Goal: Task Accomplishment & Management: Manage account settings

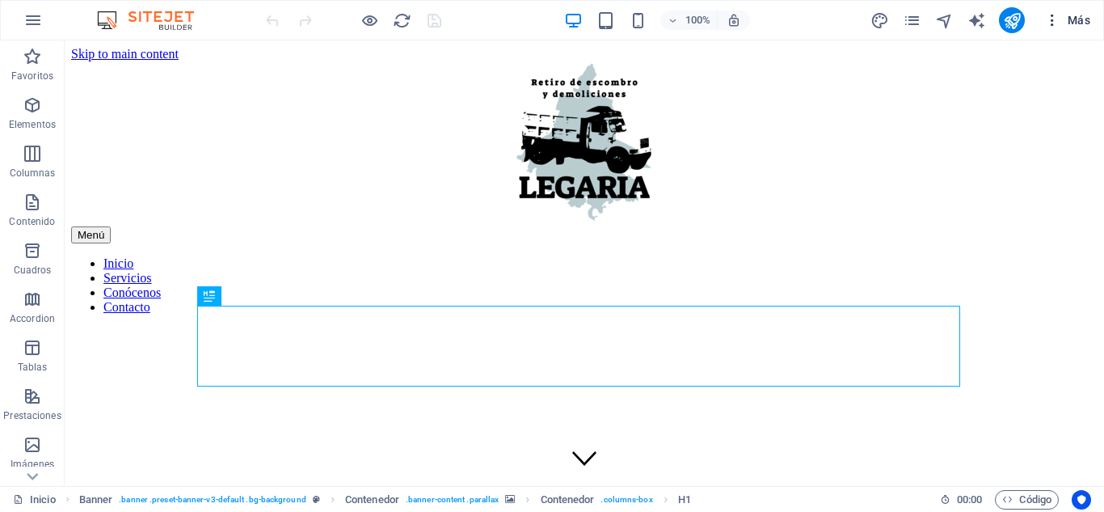
click at [1059, 25] on icon "button" at bounding box center [1052, 20] width 16 height 16
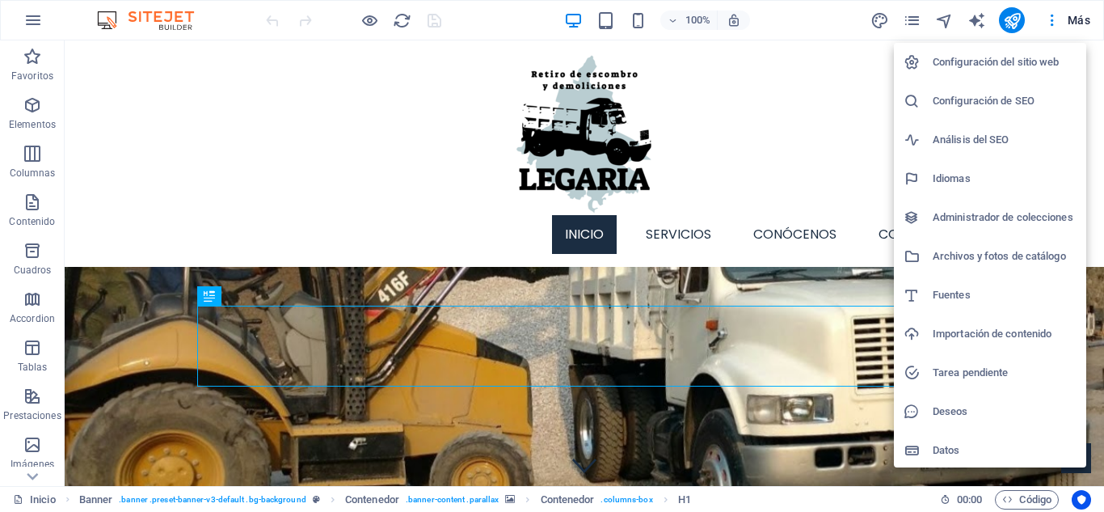
click at [1043, 53] on h6 "Configuración del sitio web" at bounding box center [1005, 62] width 144 height 19
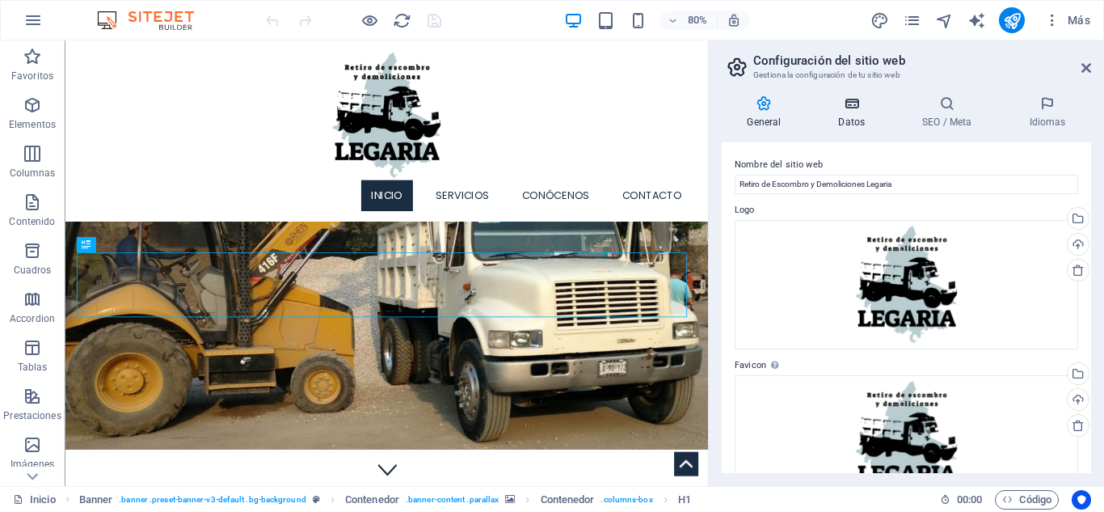
click at [869, 116] on h4 "Datos" at bounding box center [855, 112] width 84 height 34
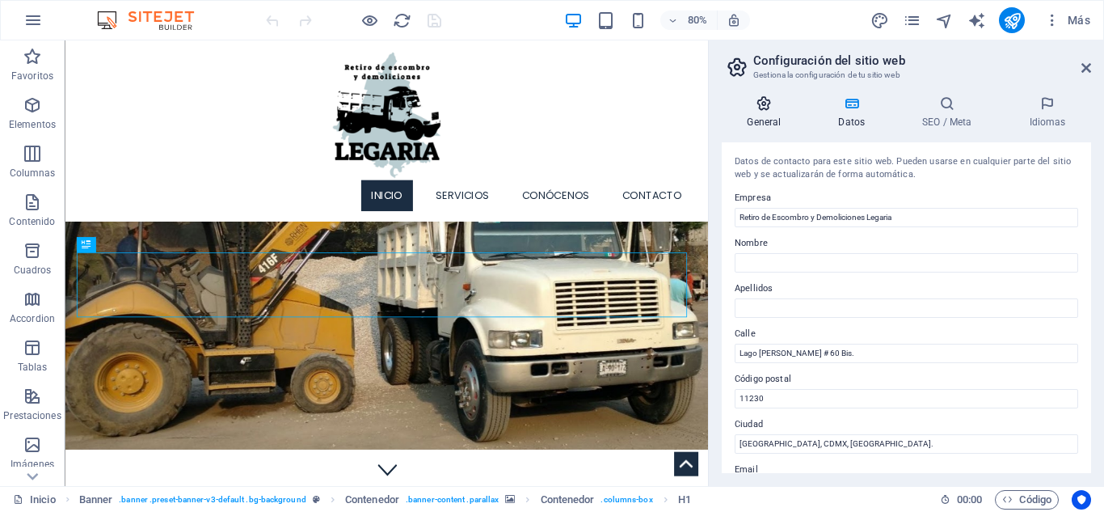
click at [782, 114] on h4 "General" at bounding box center [767, 112] width 91 height 34
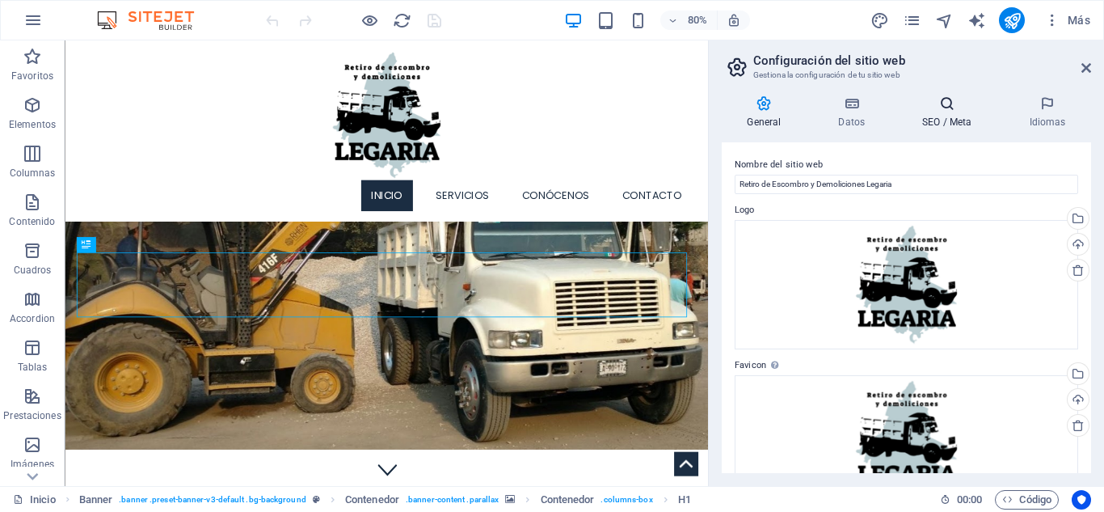
click at [963, 114] on h4 "SEO / Meta" at bounding box center [950, 112] width 107 height 34
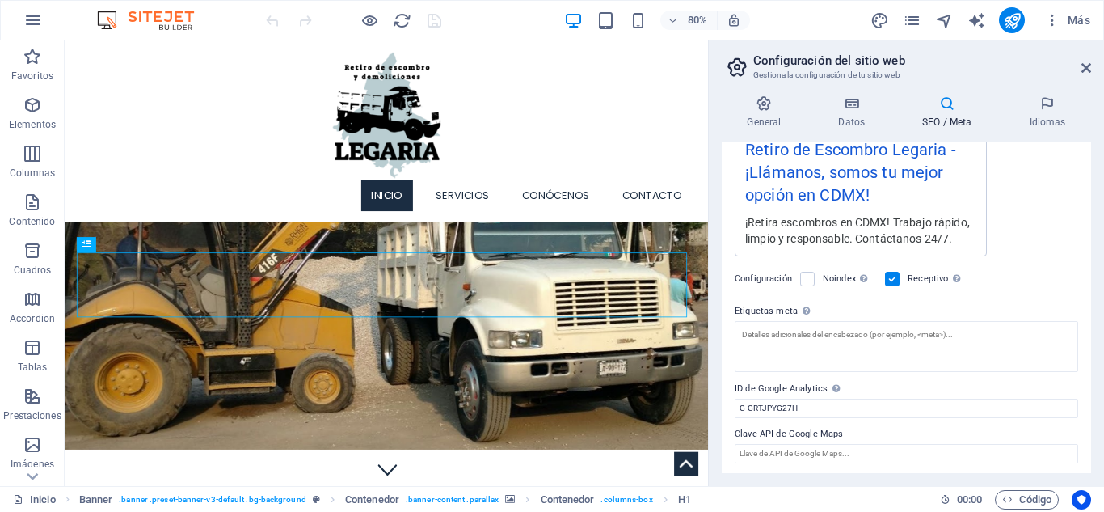
scroll to position [326, 0]
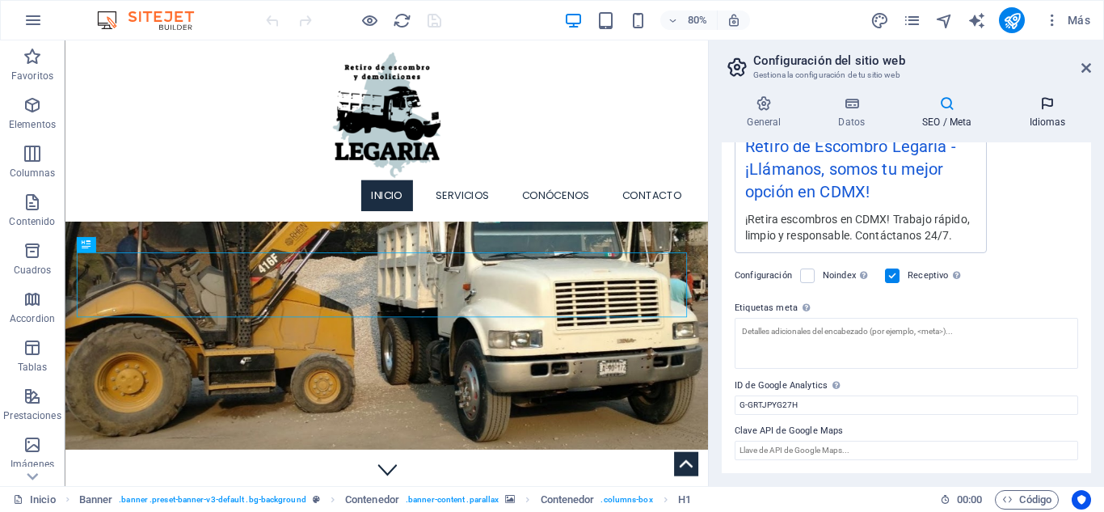
click at [1044, 105] on icon at bounding box center [1047, 103] width 87 height 16
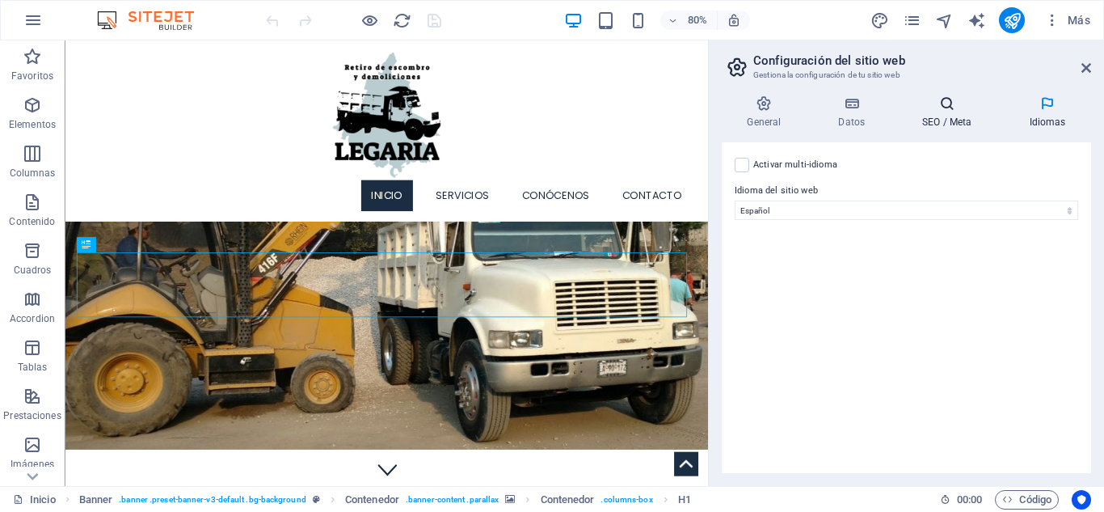
click at [962, 112] on h4 "SEO / Meta" at bounding box center [950, 112] width 107 height 34
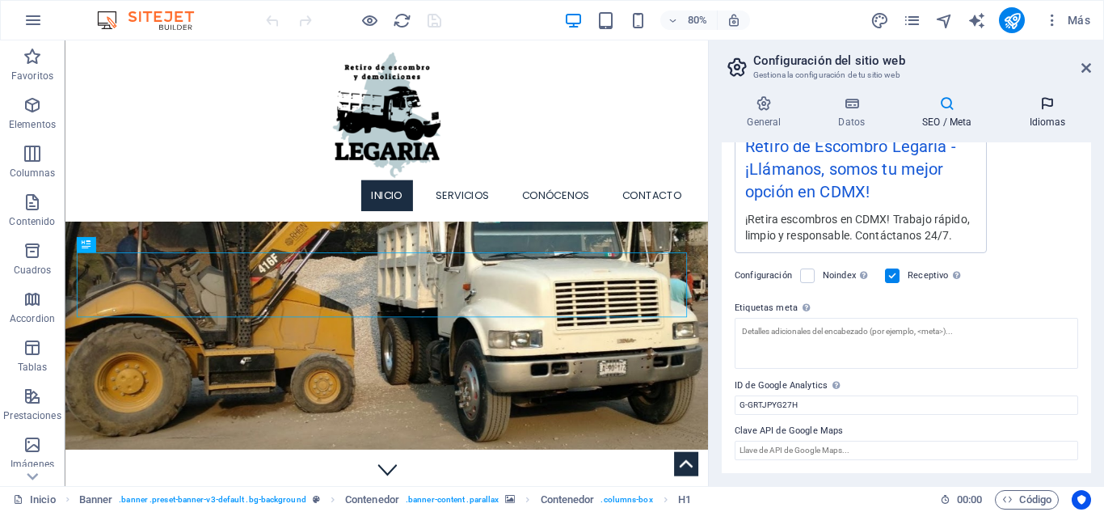
click at [1033, 106] on icon at bounding box center [1047, 103] width 87 height 16
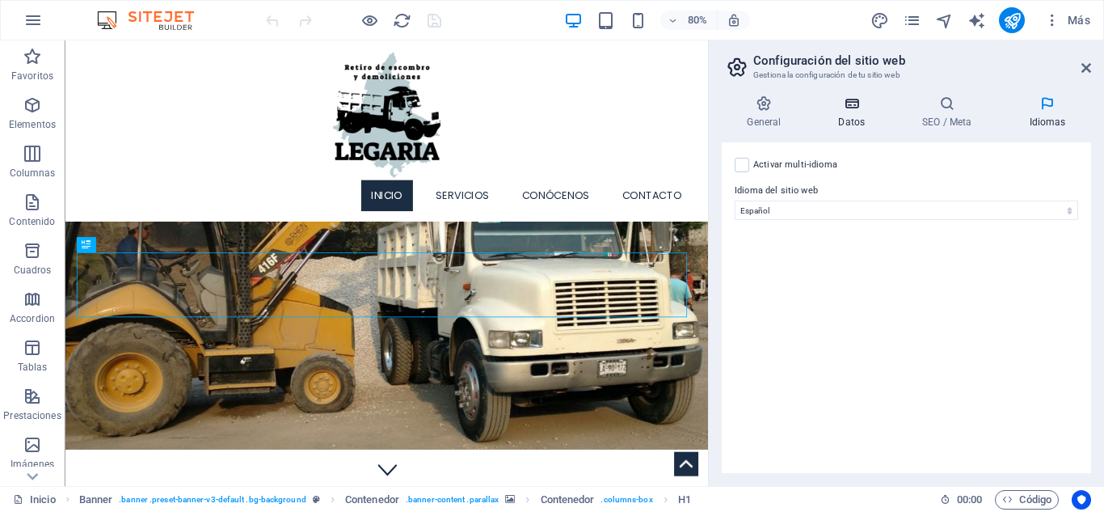
click at [863, 113] on h4 "Datos" at bounding box center [855, 112] width 84 height 34
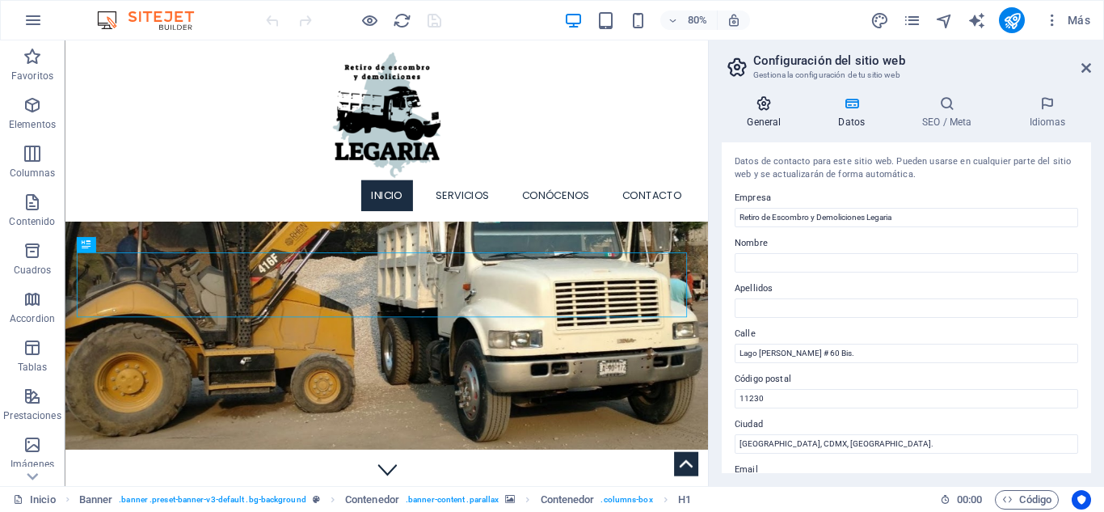
click at [781, 108] on icon at bounding box center [764, 103] width 85 height 16
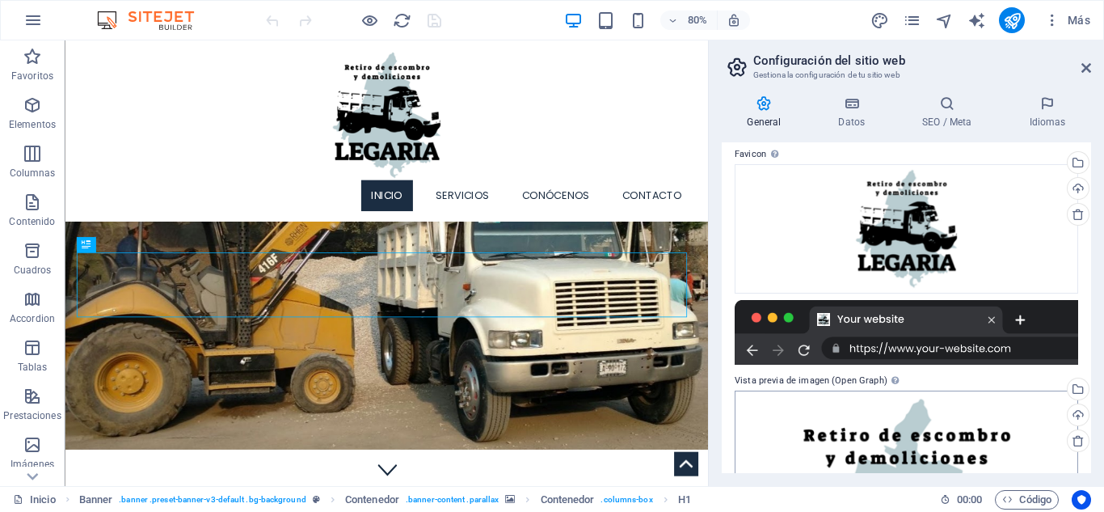
scroll to position [0, 0]
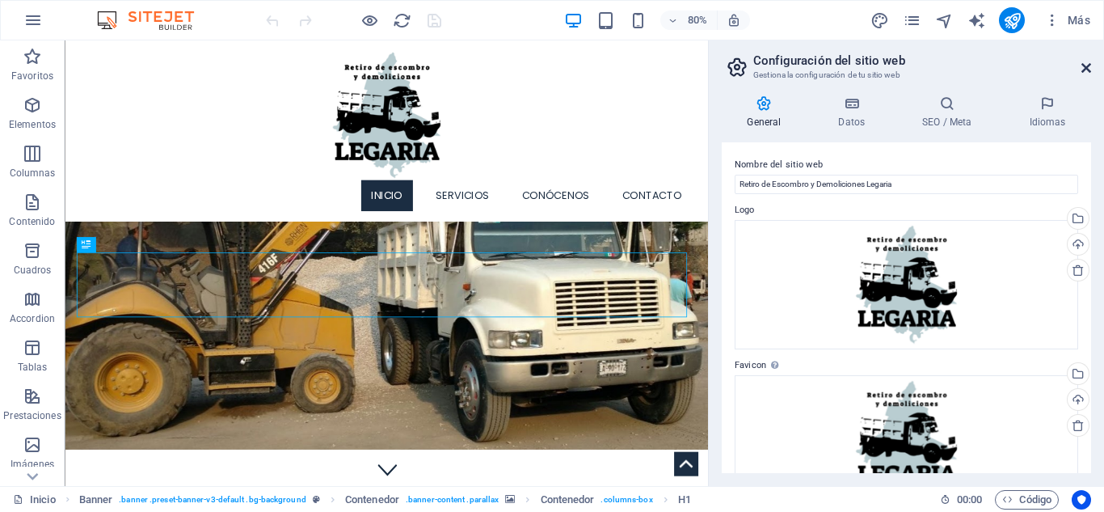
click at [1083, 68] on icon at bounding box center [1086, 67] width 10 height 13
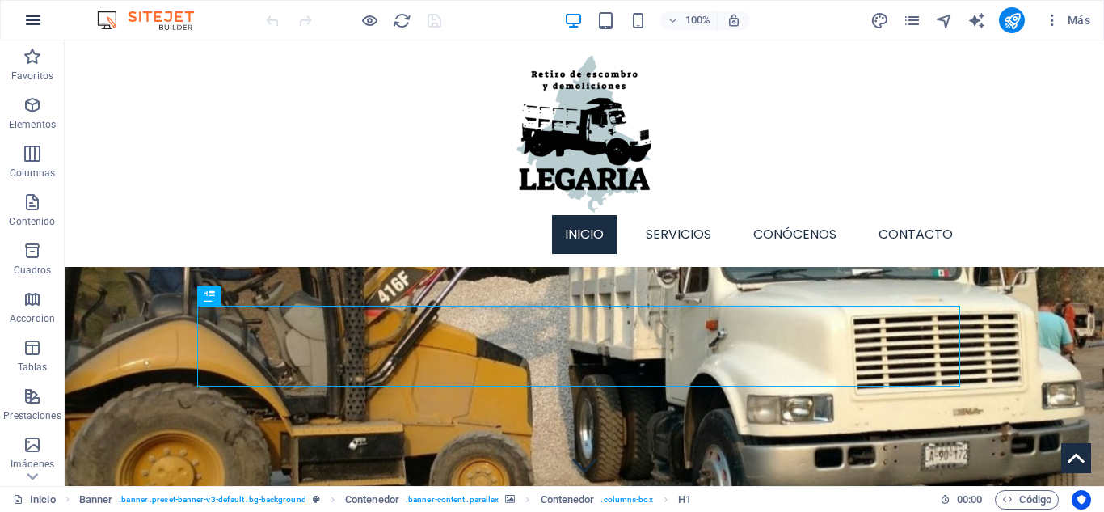
click at [21, 16] on button "button" at bounding box center [33, 20] width 39 height 39
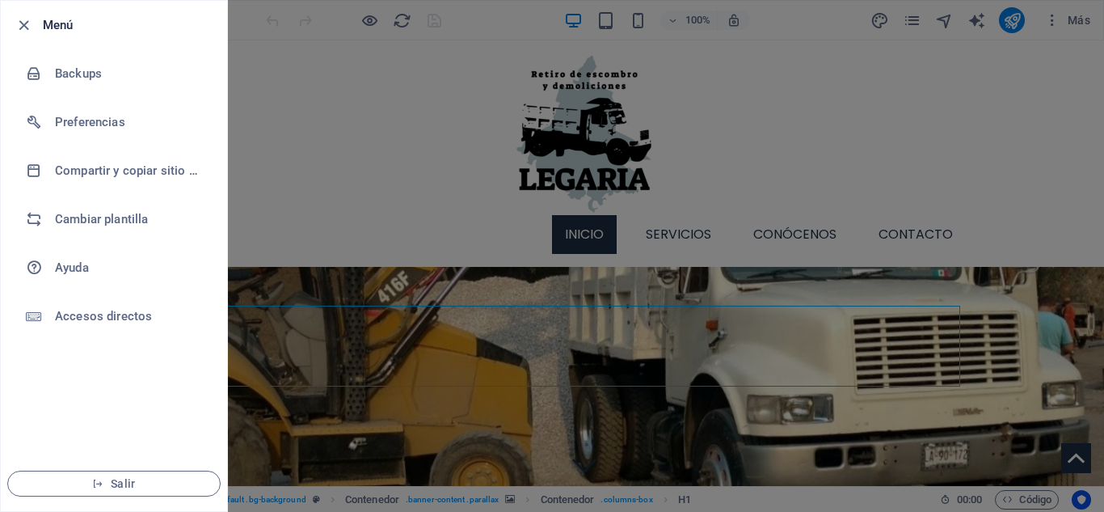
click at [21, 16] on icon "button" at bounding box center [24, 25] width 19 height 19
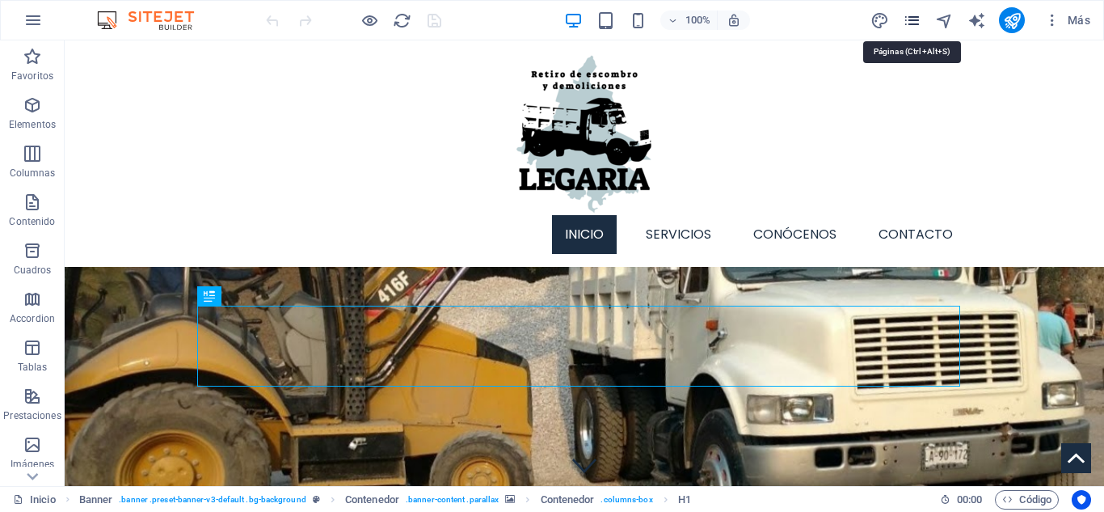
click at [917, 25] on icon "pages" at bounding box center [912, 20] width 19 height 19
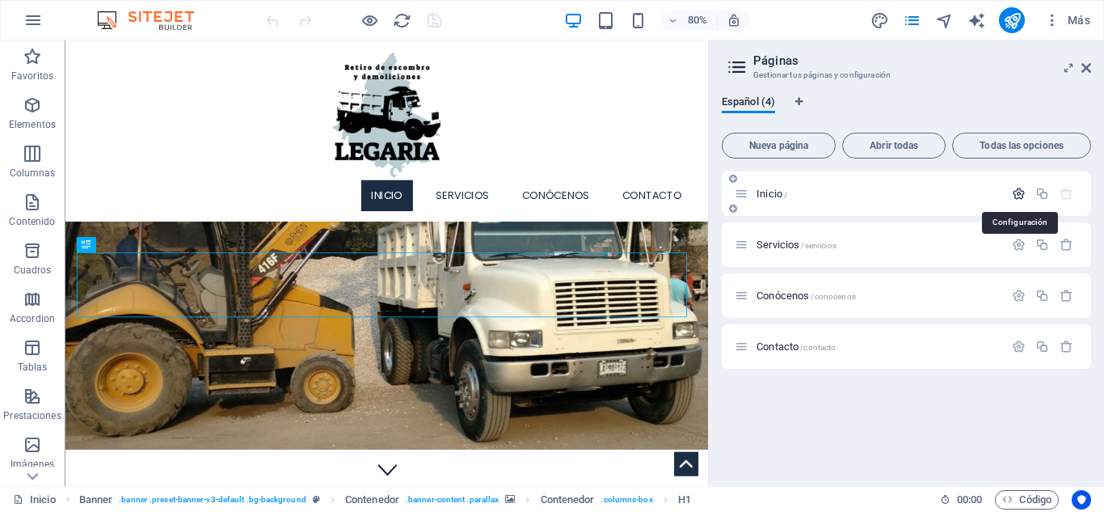
click at [1022, 196] on icon "button" at bounding box center [1019, 194] width 14 height 14
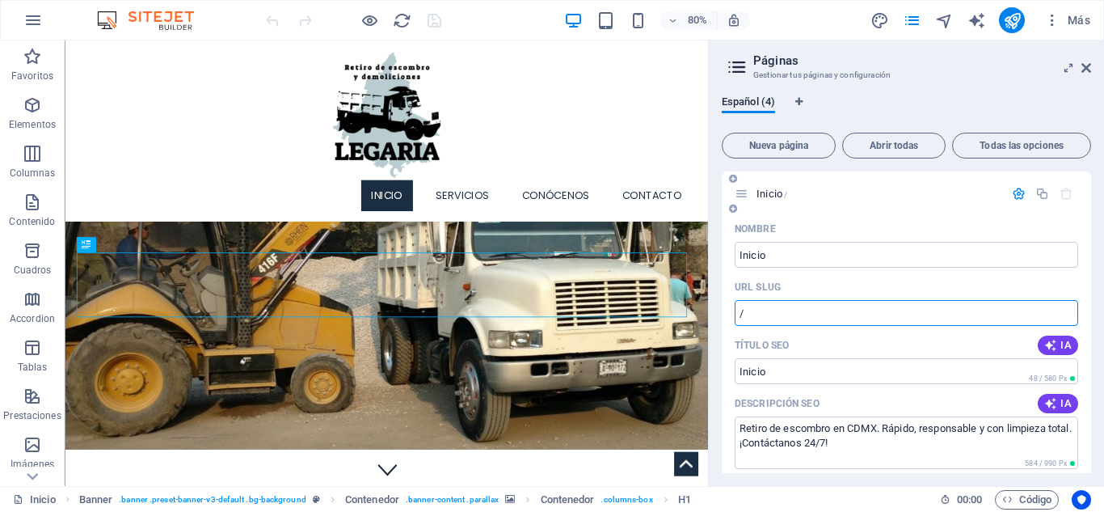
click at [818, 307] on input "/" at bounding box center [906, 313] width 343 height 26
type input "/inicio"
click at [1018, 19] on icon "publish" at bounding box center [1012, 20] width 19 height 19
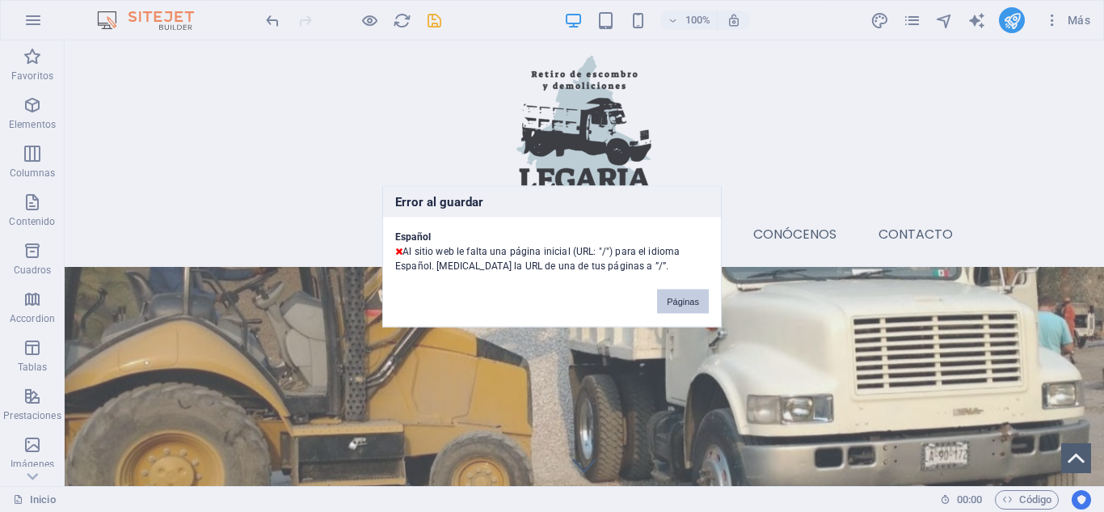
click at [692, 297] on button "Páginas" at bounding box center [683, 301] width 52 height 24
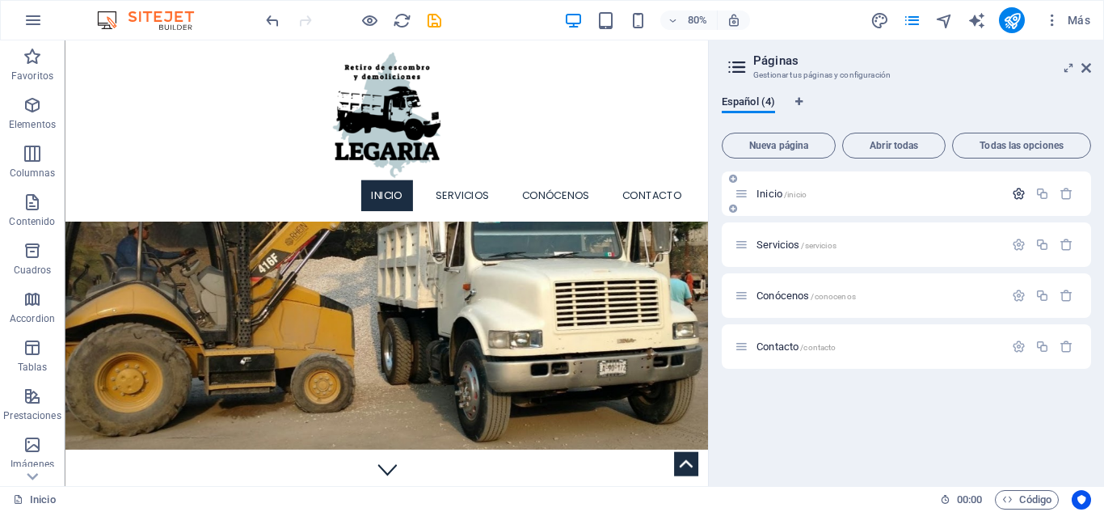
click at [1016, 196] on icon "button" at bounding box center [1019, 194] width 14 height 14
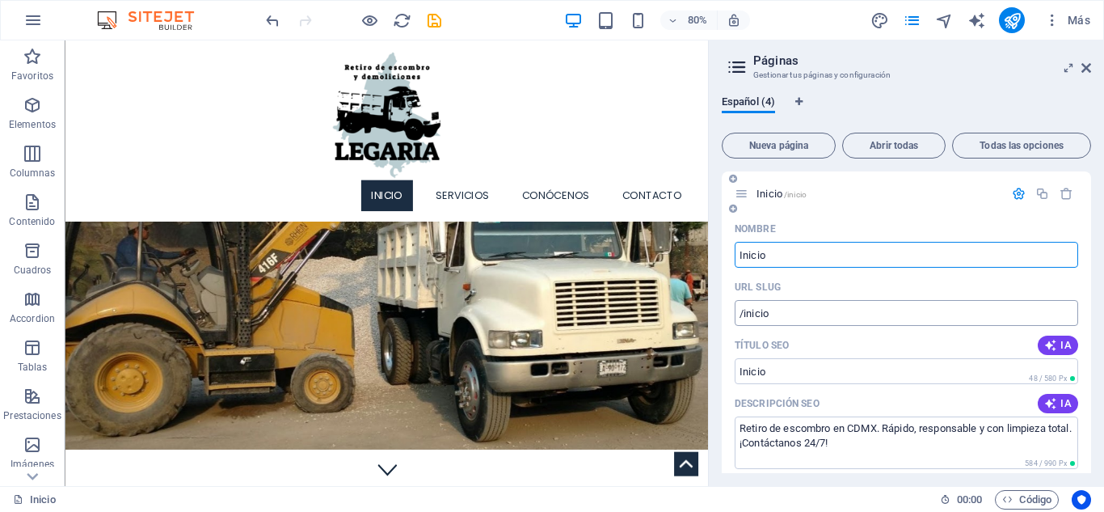
click at [772, 314] on input "/inicio" at bounding box center [906, 313] width 343 height 26
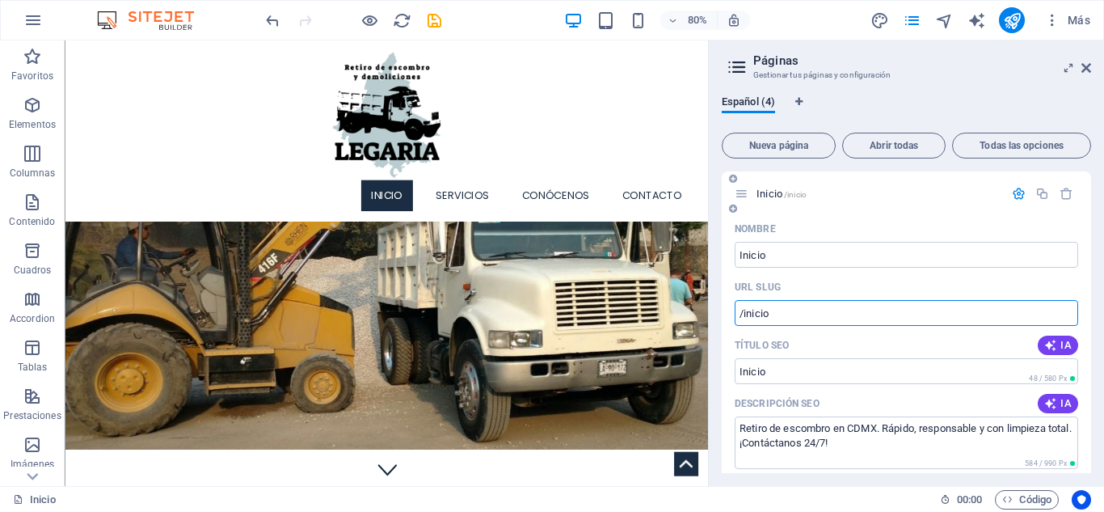
drag, startPoint x: 772, startPoint y: 314, endPoint x: 747, endPoint y: 315, distance: 25.1
click at [747, 315] on input "/inicio" at bounding box center [906, 313] width 343 height 26
type input "/home"
click at [1012, 25] on icon "publish" at bounding box center [1012, 20] width 19 height 19
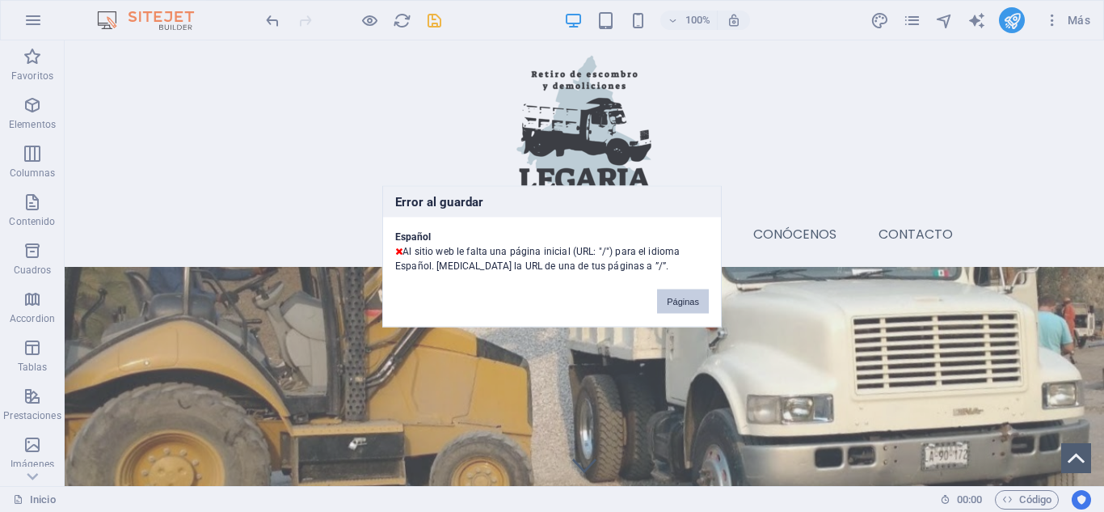
click at [672, 303] on button "Páginas" at bounding box center [683, 301] width 52 height 24
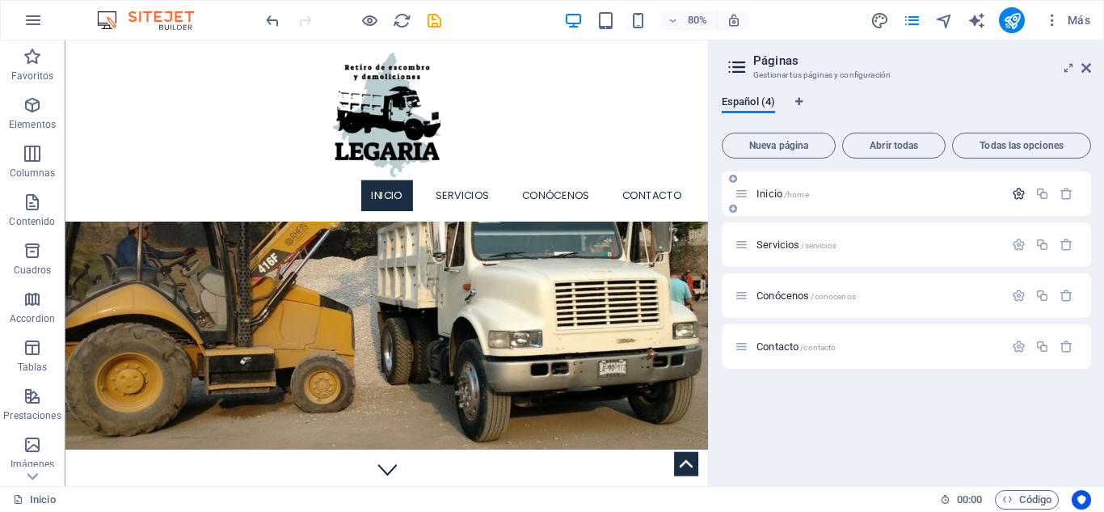
click at [1013, 187] on icon "button" at bounding box center [1019, 194] width 14 height 14
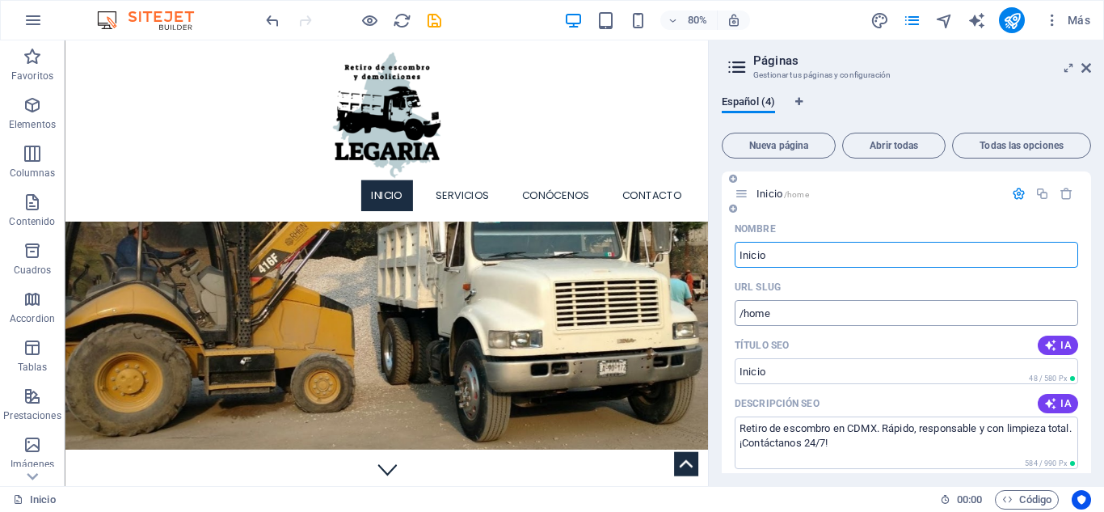
click at [779, 321] on input "/home" at bounding box center [906, 313] width 343 height 26
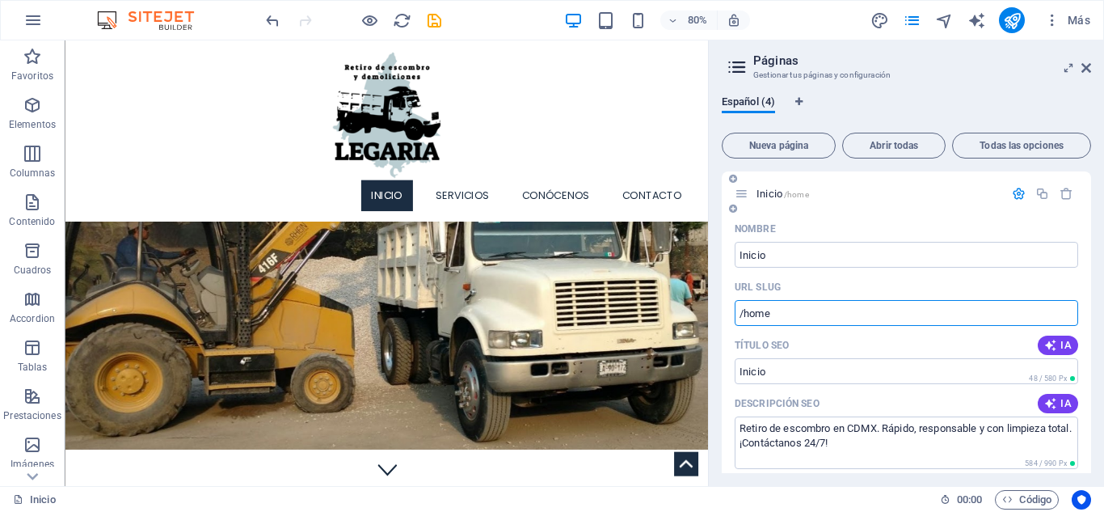
click at [747, 314] on input "/home" at bounding box center [906, 313] width 343 height 26
click at [798, 314] on input "/home" at bounding box center [906, 313] width 343 height 26
drag, startPoint x: 798, startPoint y: 314, endPoint x: 727, endPoint y: 327, distance: 73.1
click at [1018, 18] on icon "publish" at bounding box center [1012, 20] width 19 height 19
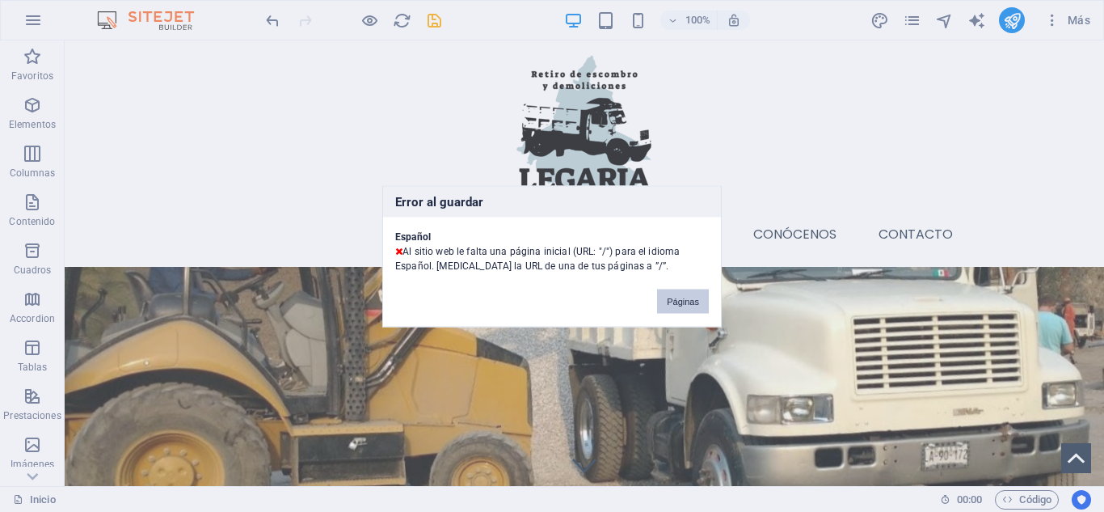
drag, startPoint x: 692, startPoint y: 297, endPoint x: 785, endPoint y: 323, distance: 96.5
click at [693, 299] on button "Páginas" at bounding box center [683, 301] width 52 height 24
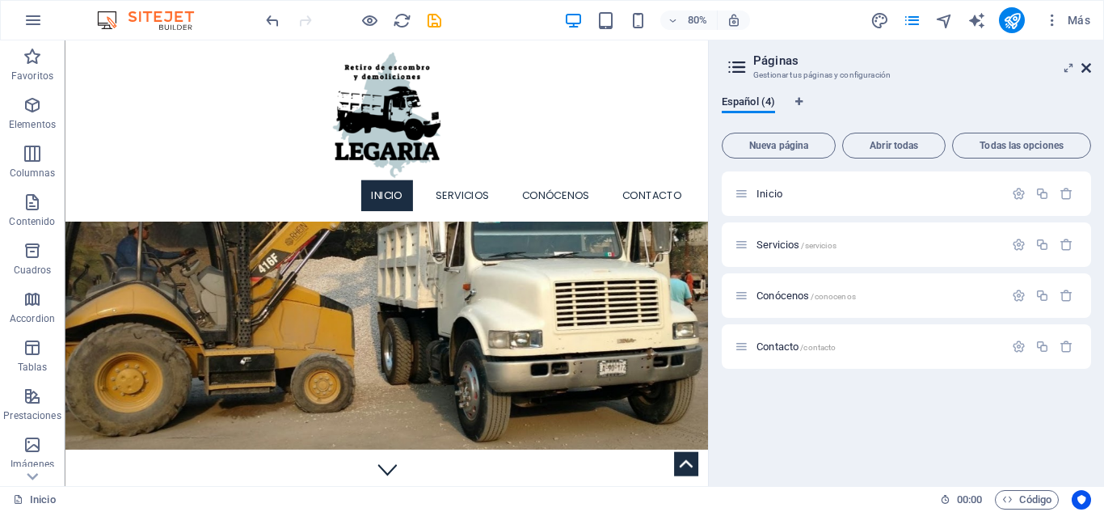
click at [1085, 64] on icon at bounding box center [1086, 67] width 10 height 13
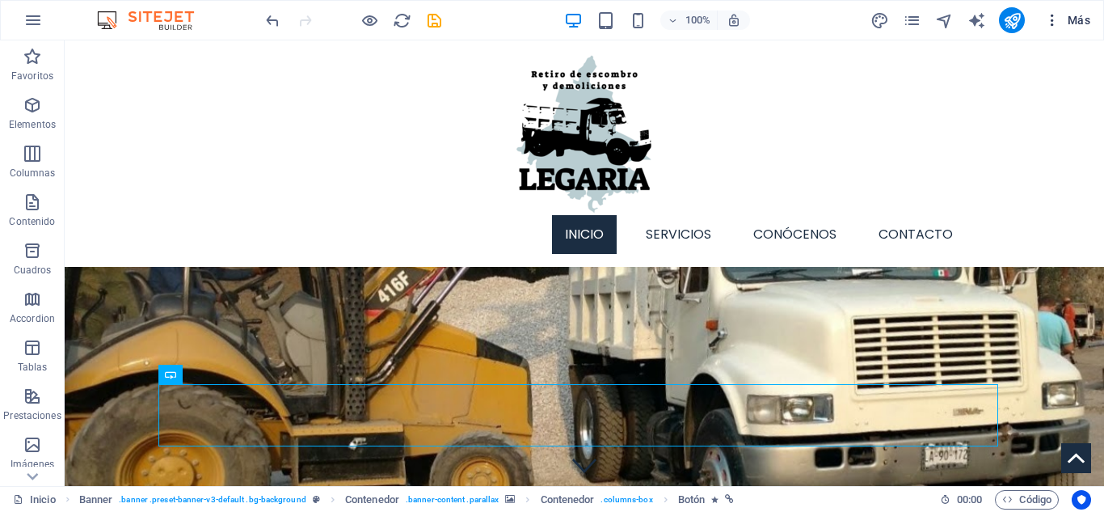
click at [1068, 22] on span "Más" at bounding box center [1067, 20] width 46 height 16
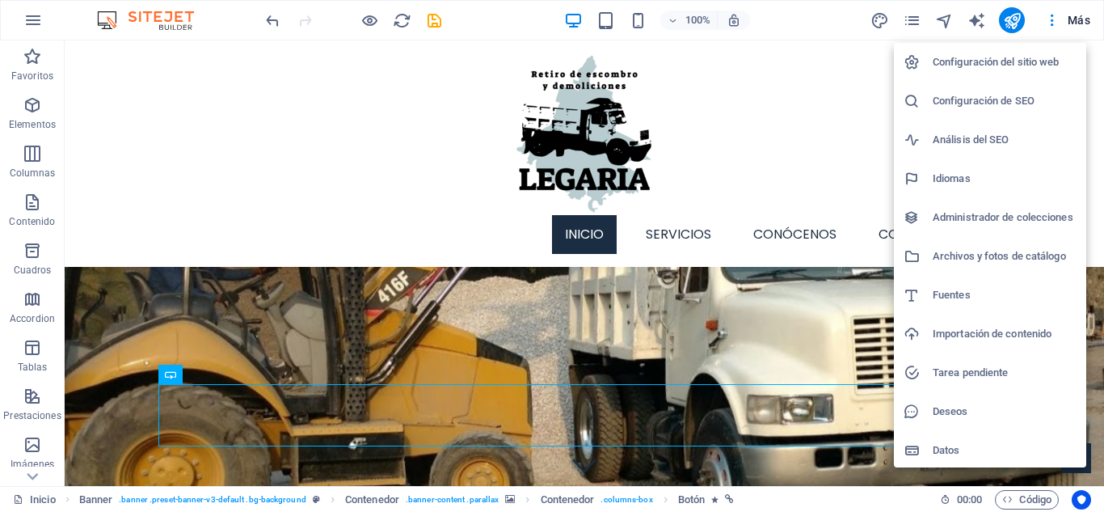
click at [990, 102] on h6 "Configuración de SEO" at bounding box center [1005, 100] width 144 height 19
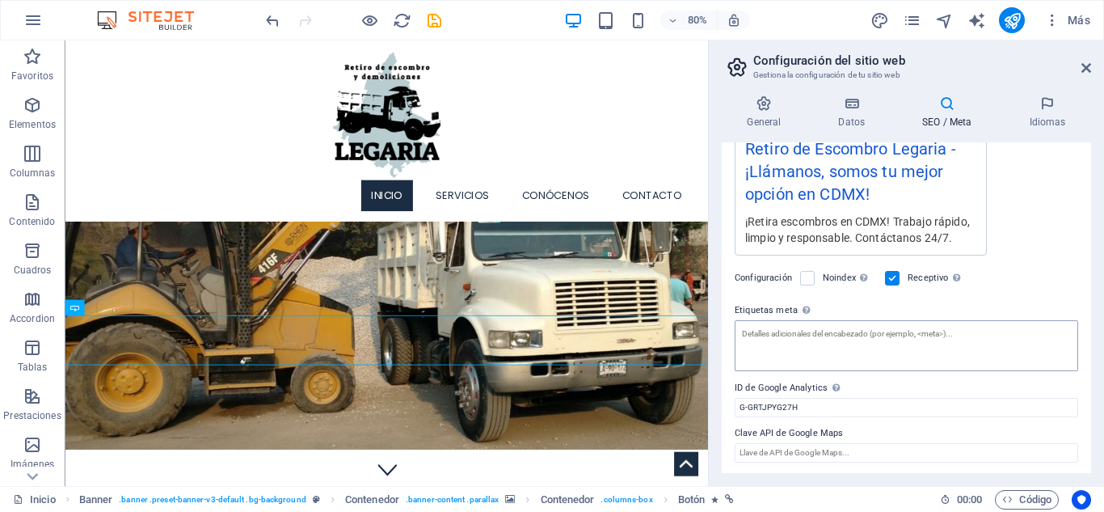
scroll to position [326, 0]
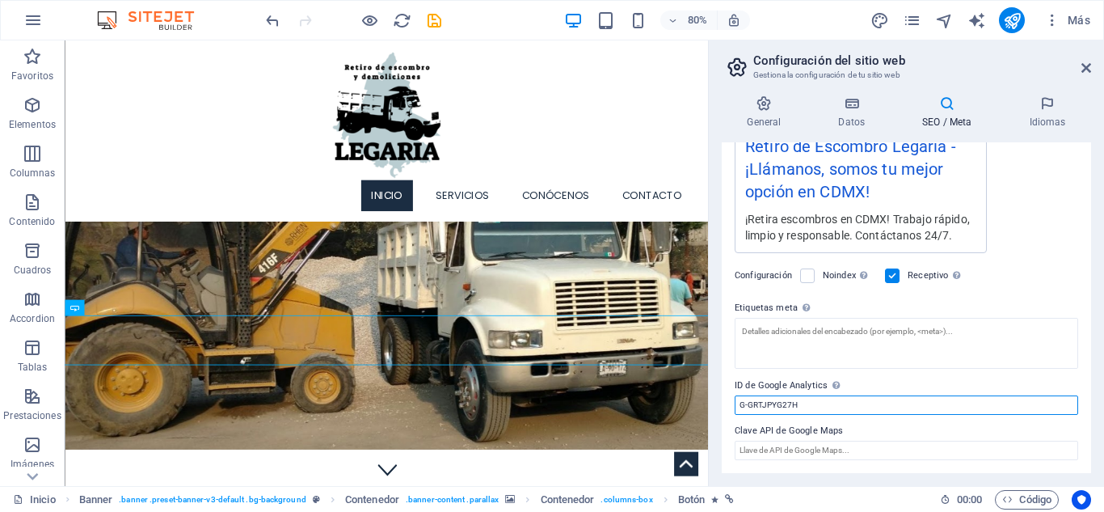
click at [824, 401] on input "G-GRTJPYG27H" at bounding box center [906, 404] width 343 height 19
drag, startPoint x: 824, startPoint y: 401, endPoint x: 708, endPoint y: 395, distance: 116.5
click at [708, 395] on aside "Configuración del sitio web Gestiona la configuración de tu sitio web General D…" at bounding box center [906, 262] width 396 height 445
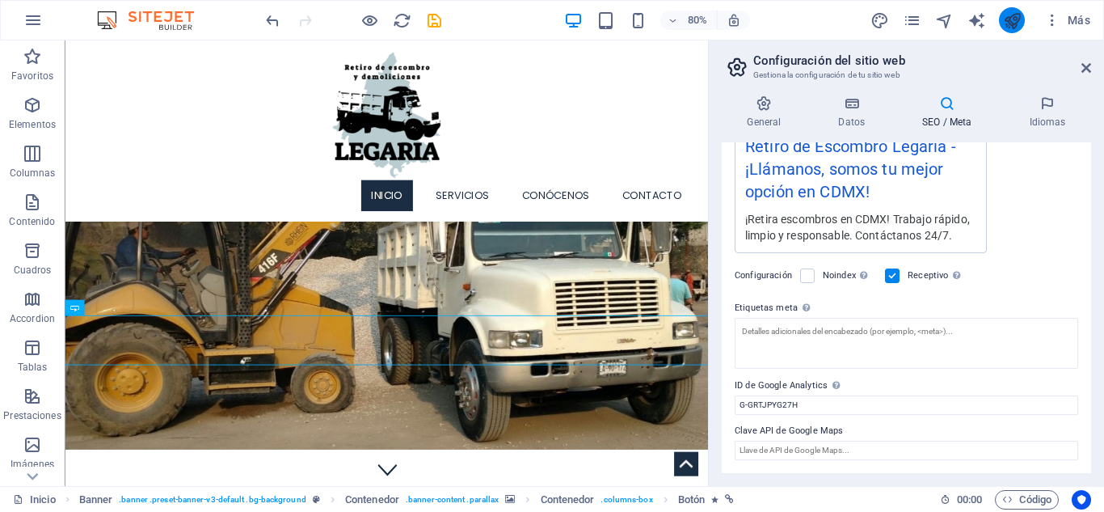
click at [1006, 17] on icon "publish" at bounding box center [1012, 20] width 19 height 19
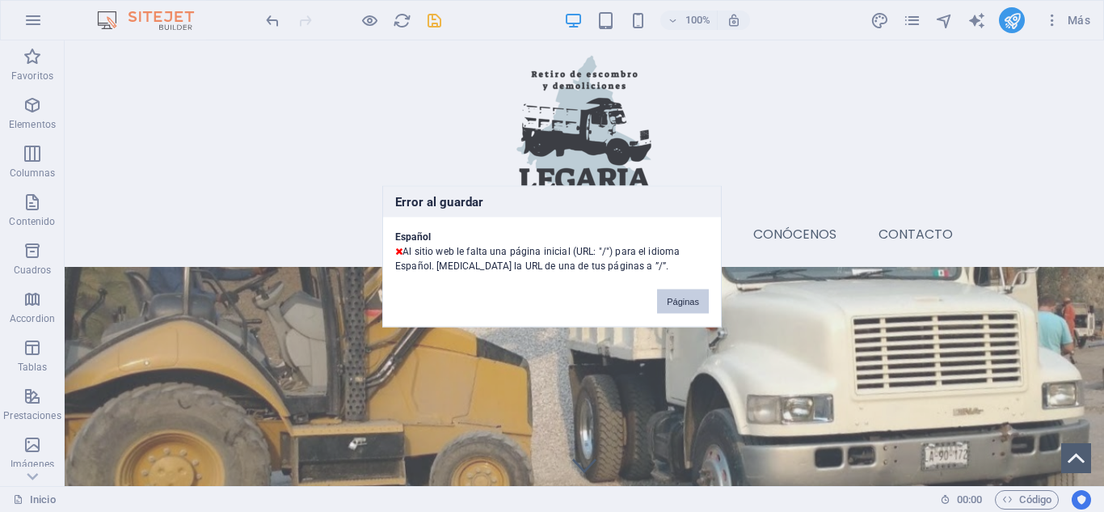
click at [691, 305] on button "Páginas" at bounding box center [683, 301] width 52 height 24
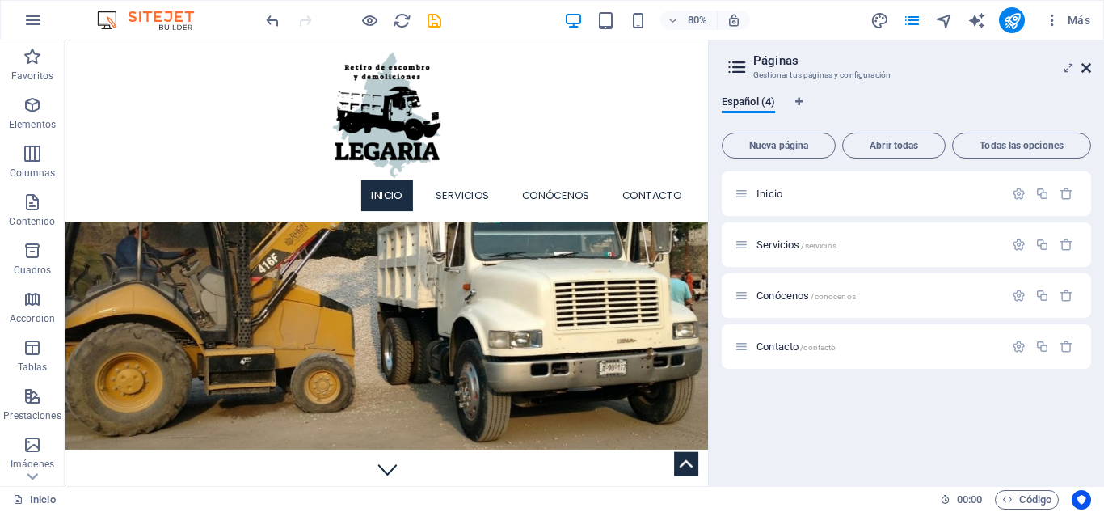
click at [1089, 70] on icon at bounding box center [1086, 67] width 10 height 13
